Goal: Transaction & Acquisition: Book appointment/travel/reservation

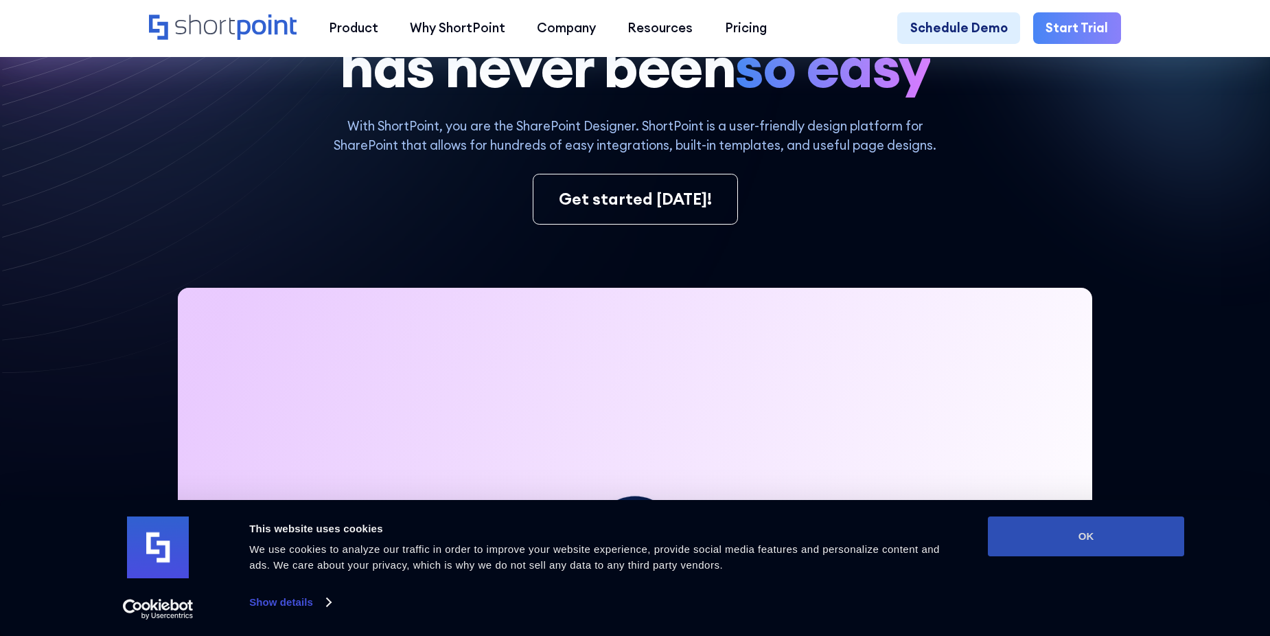
click at [1092, 536] on button "OK" at bounding box center [1086, 536] width 196 height 40
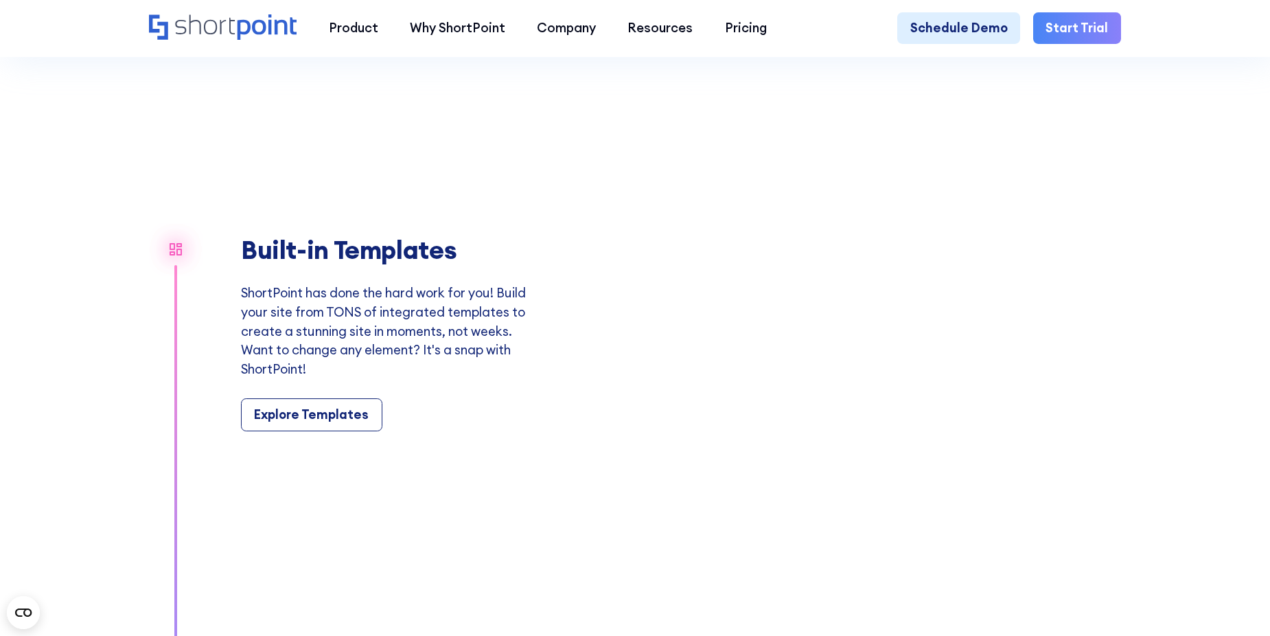
scroll to position [1167, 0]
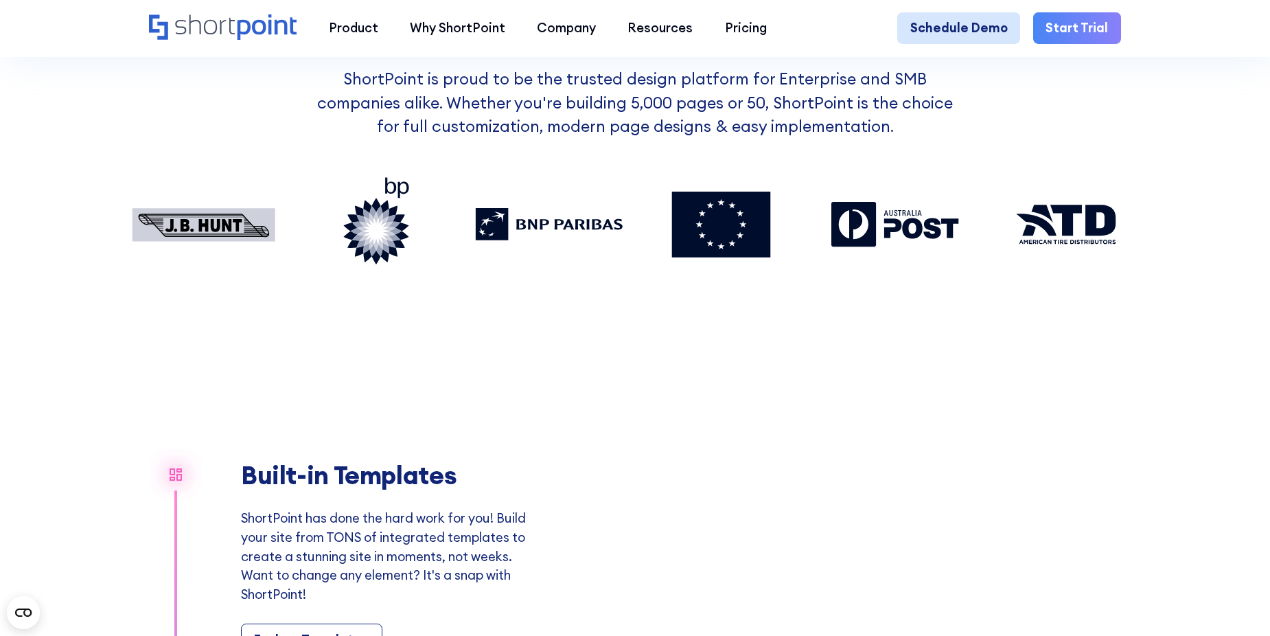
click at [947, 23] on link "Schedule Demo" at bounding box center [958, 28] width 123 height 32
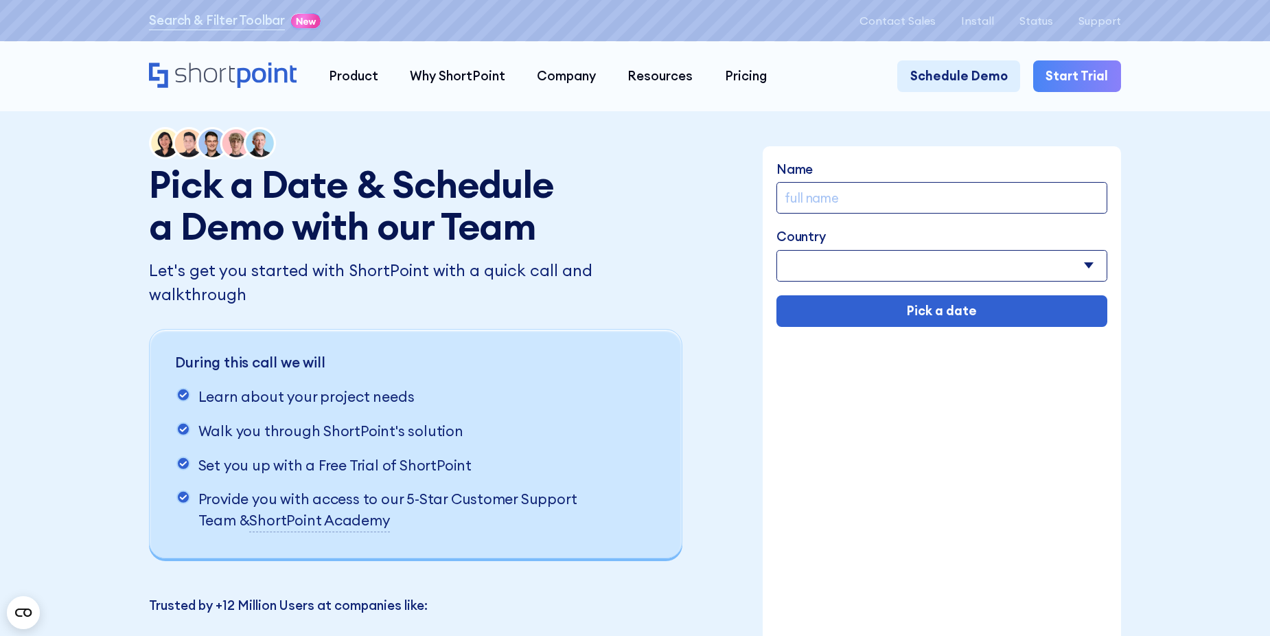
click at [908, 270] on select "Afghanistan Albania Algeria American Samoa Andorra Angola Anguilla Argentina Ar…" at bounding box center [942, 266] width 331 height 32
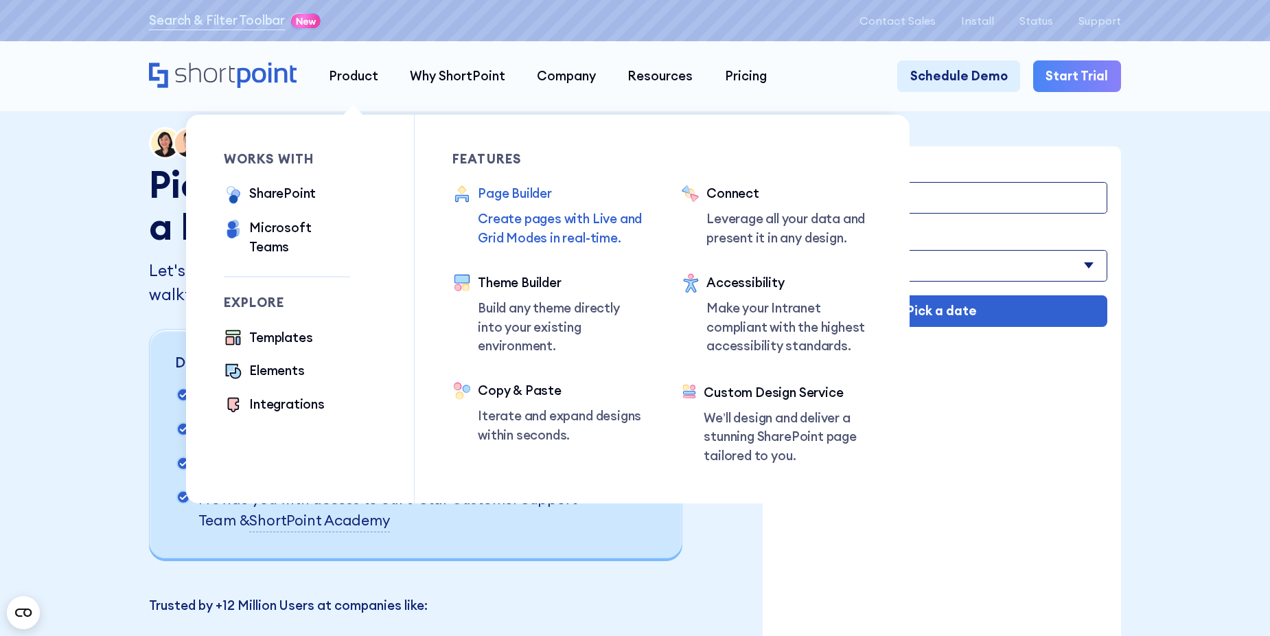
click at [509, 214] on p "Create pages with Live and Grid Modes in real-time." at bounding box center [560, 228] width 165 height 38
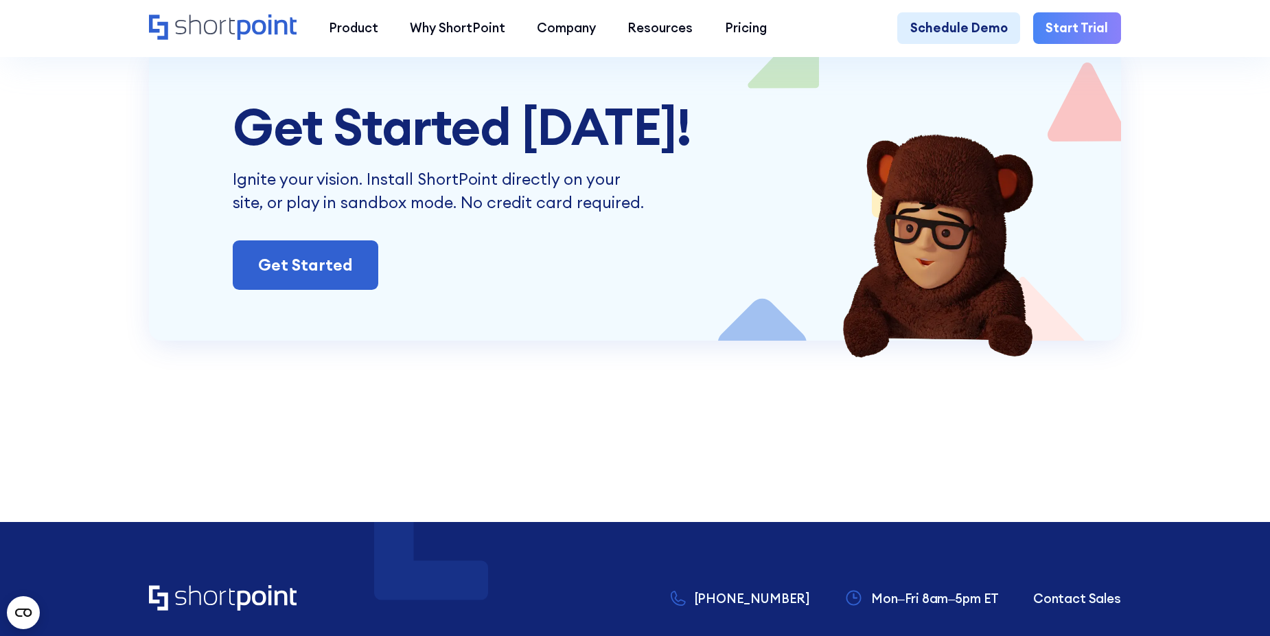
scroll to position [8033, 0]
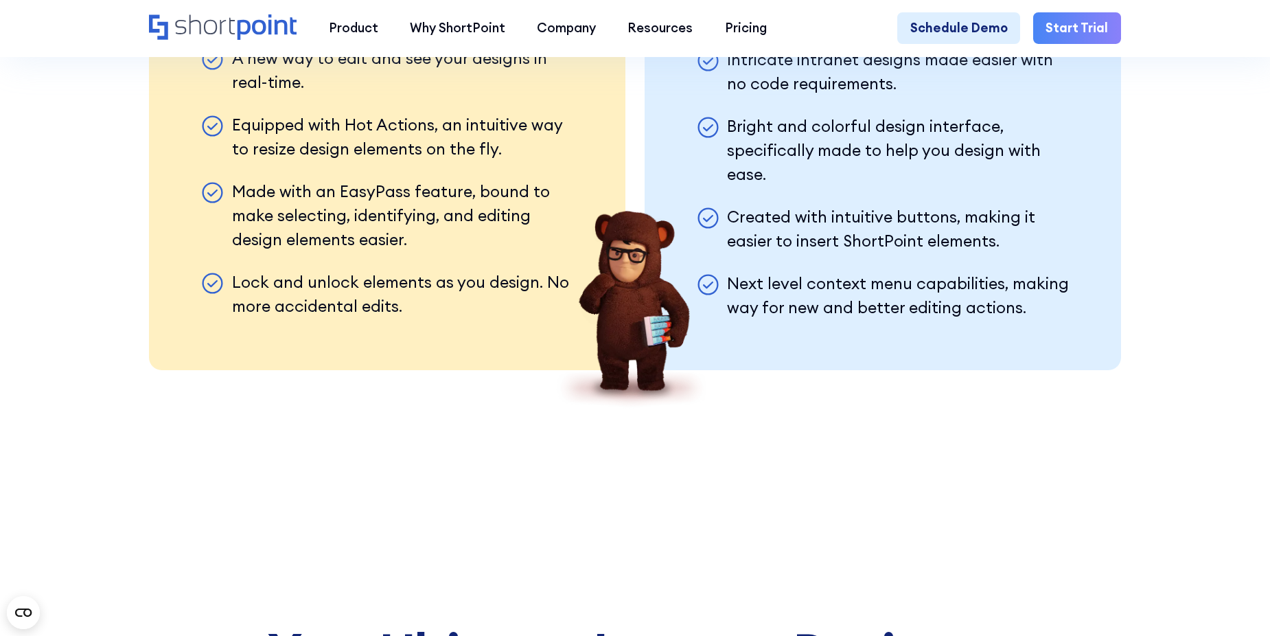
drag, startPoint x: 633, startPoint y: 450, endPoint x: 628, endPoint y: 253, distance: 197.8
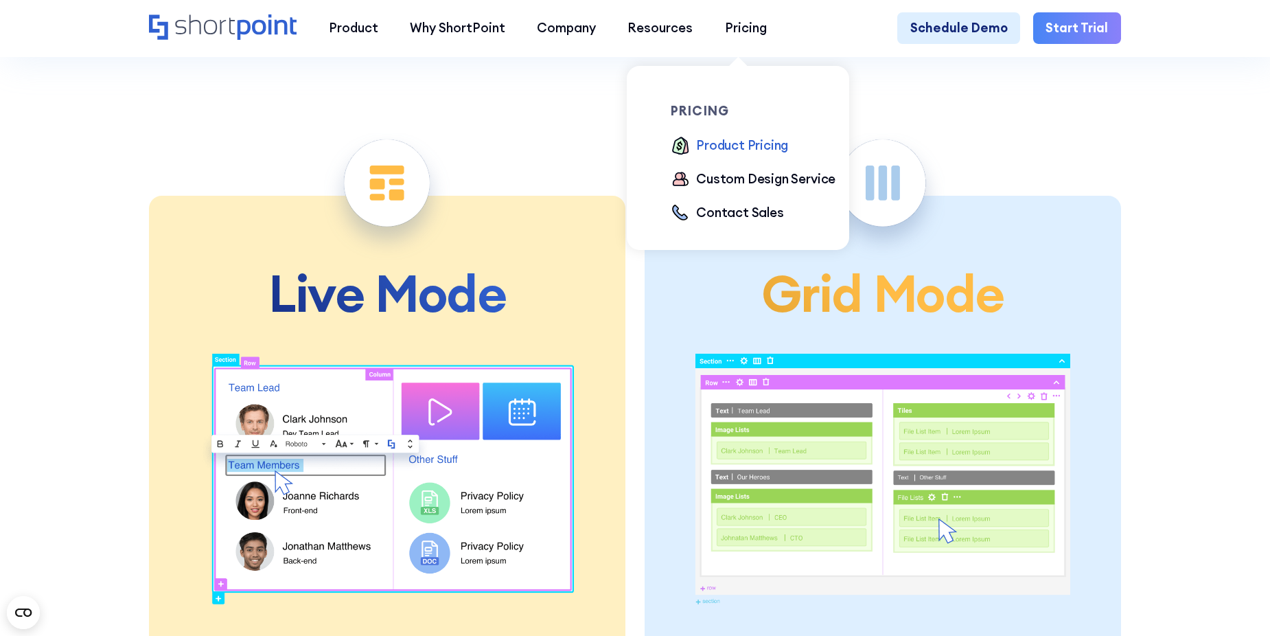
click at [742, 143] on div "Product Pricing" at bounding box center [742, 145] width 92 height 19
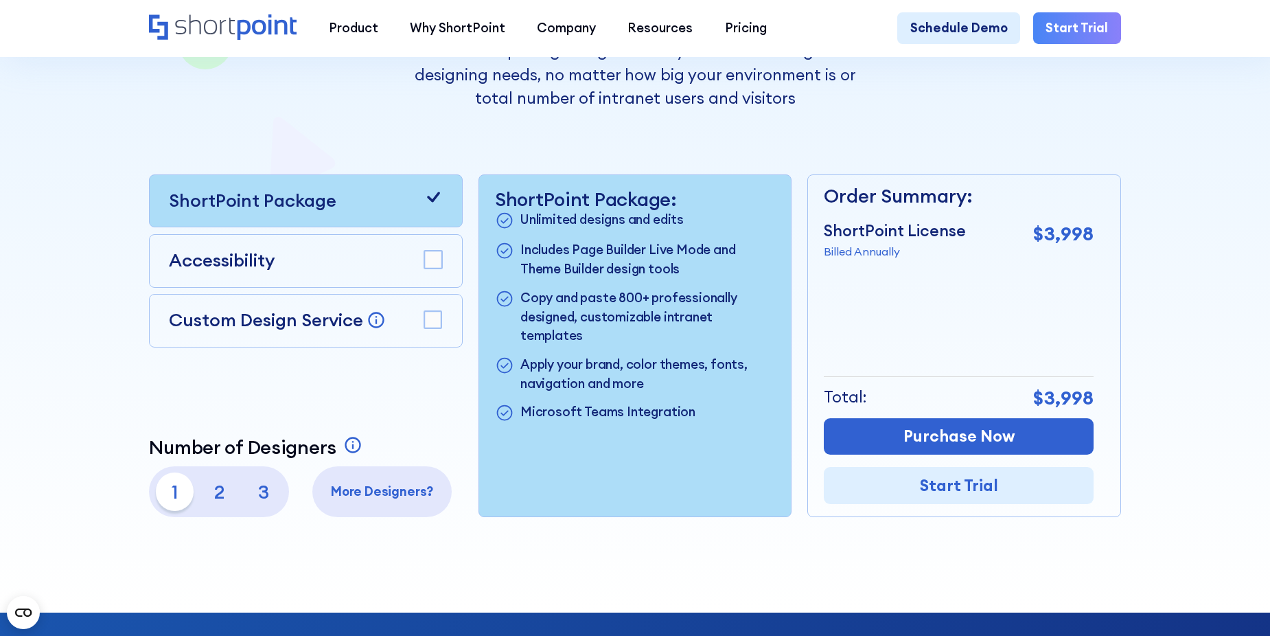
scroll to position [343, 0]
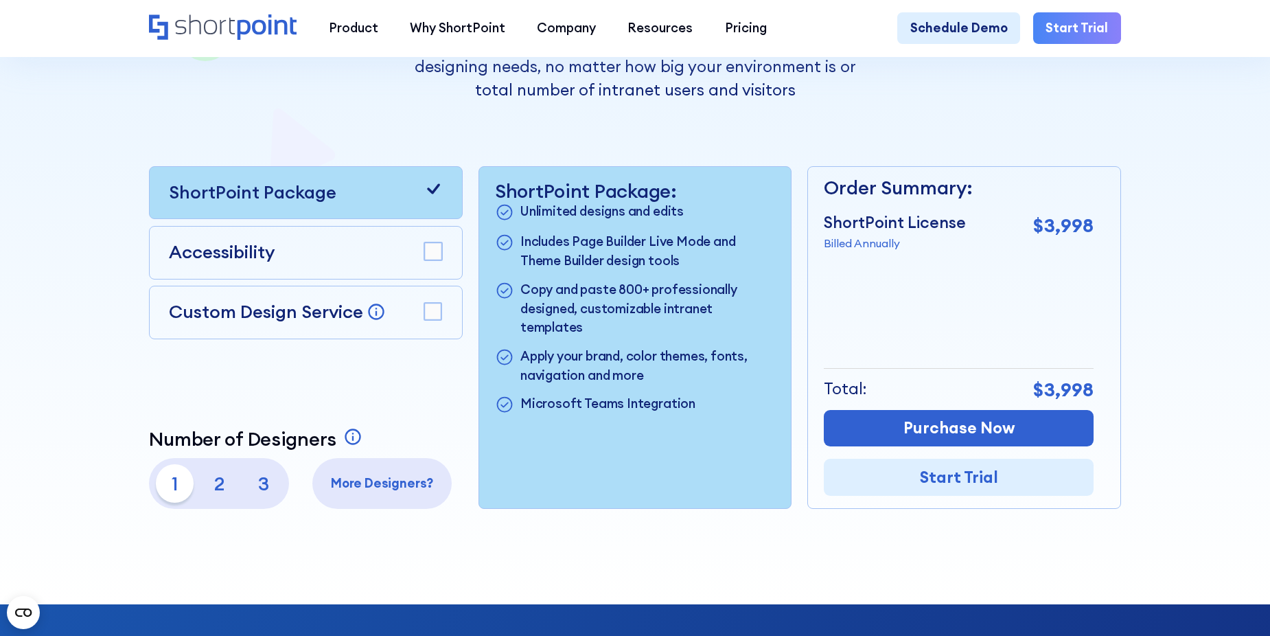
click at [424, 319] on rect at bounding box center [432, 311] width 17 height 17
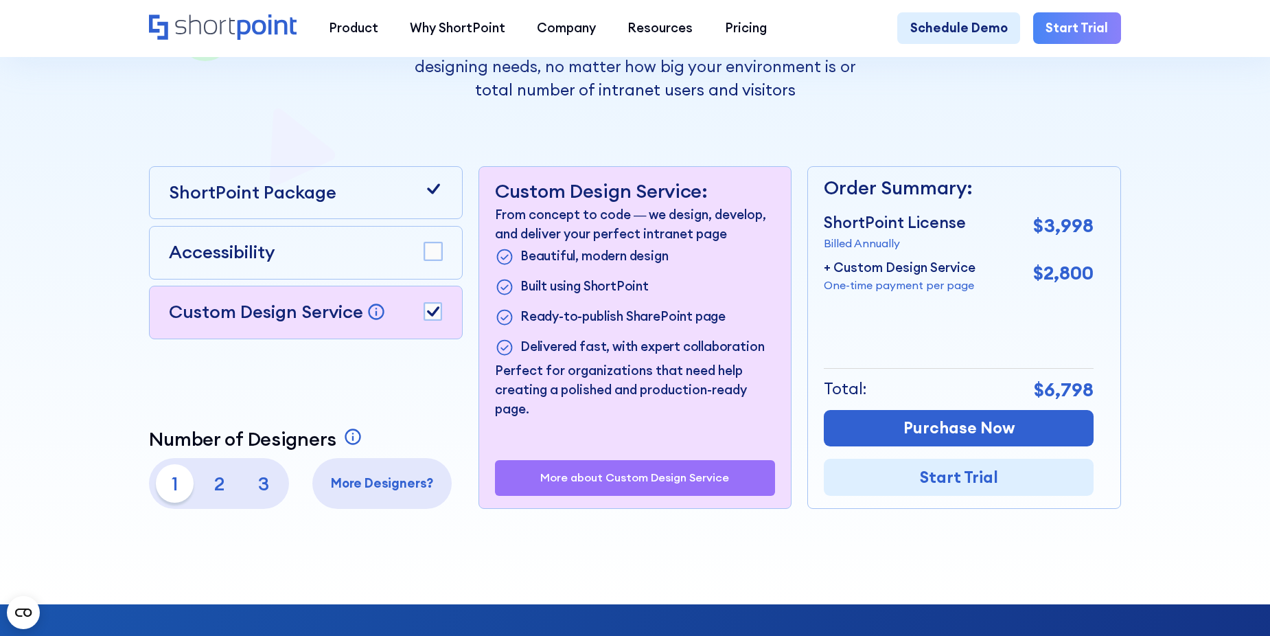
click at [424, 319] on rect at bounding box center [432, 311] width 17 height 17
click at [219, 488] on p "2" at bounding box center [219, 483] width 38 height 38
click at [165, 496] on p "1" at bounding box center [175, 483] width 38 height 38
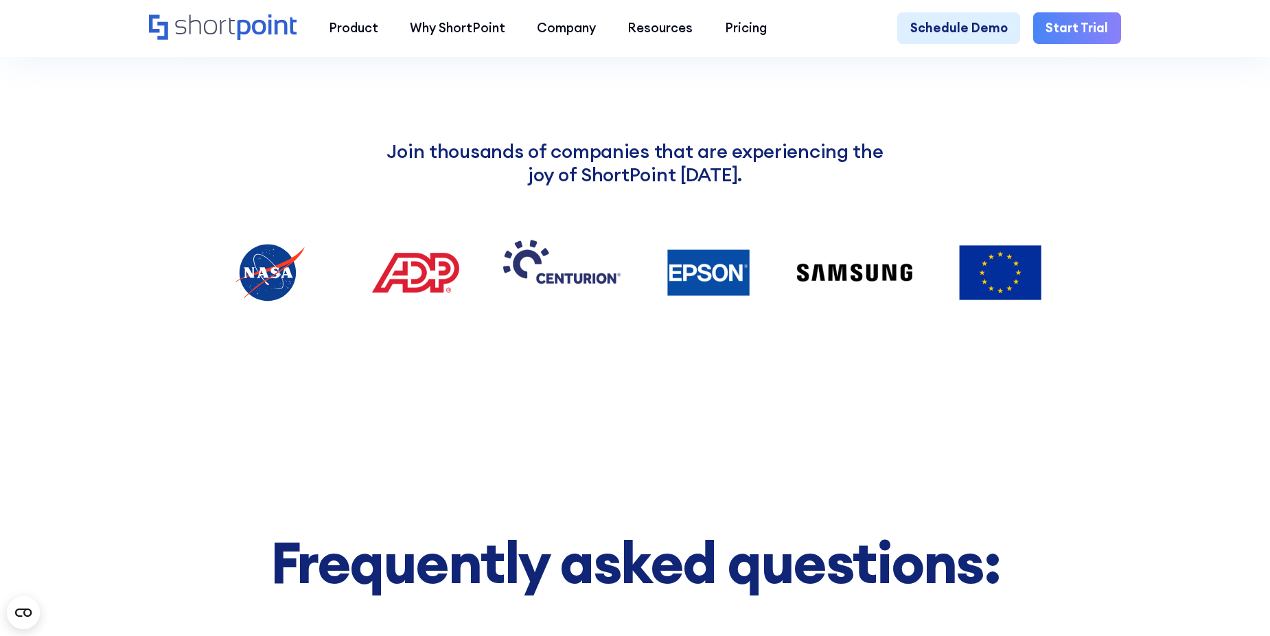
scroll to position [1923, 0]
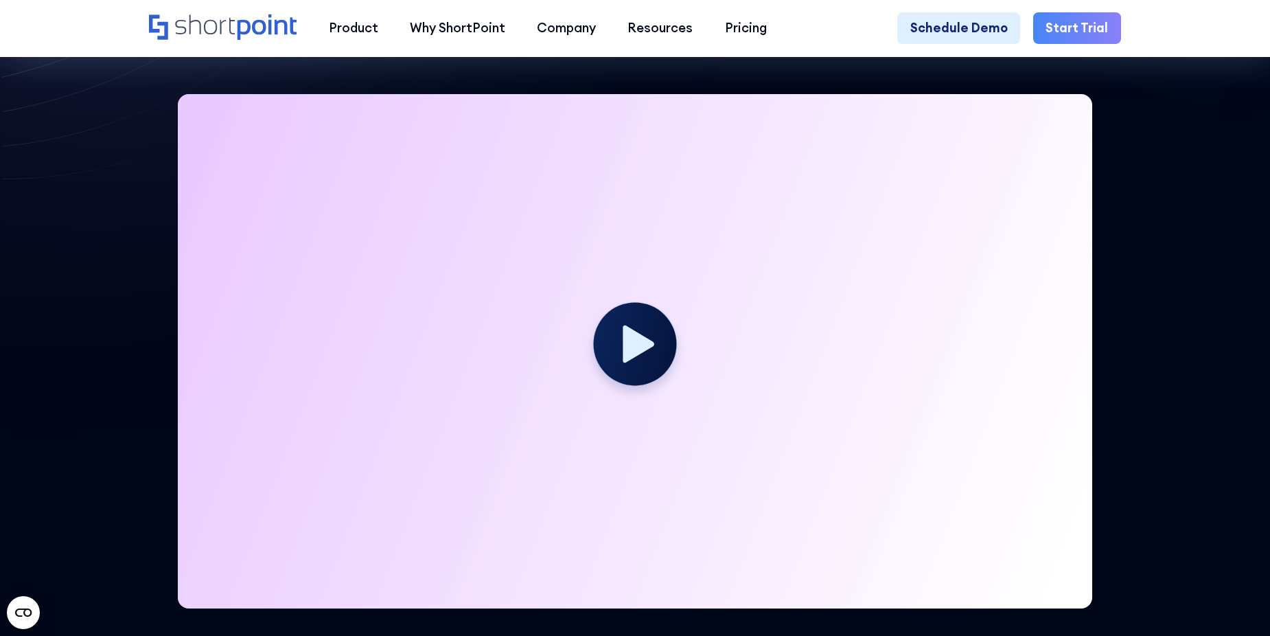
scroll to position [412, 0]
